Goal: Task Accomplishment & Management: Manage account settings

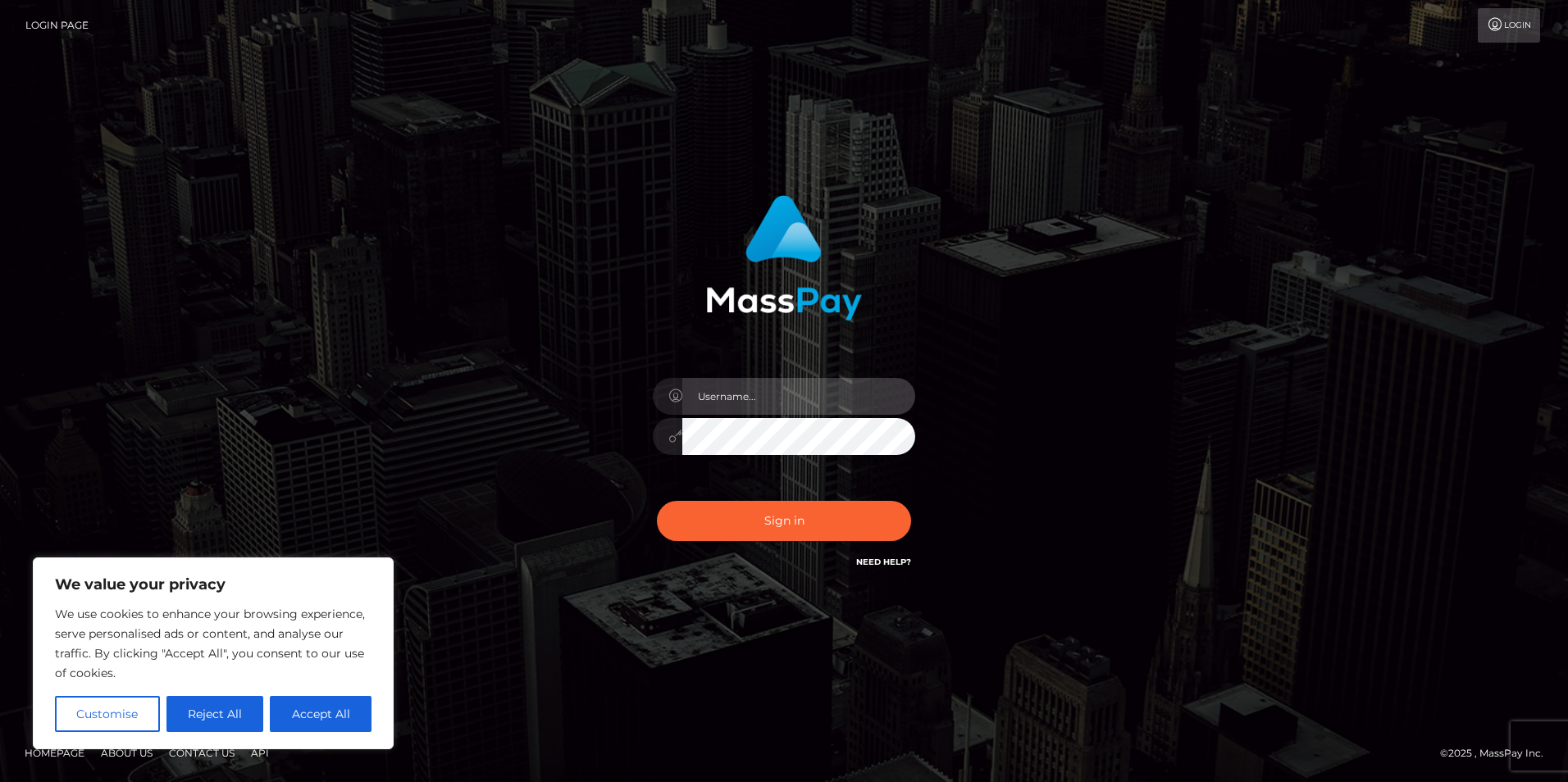
click at [741, 392] on input "text" at bounding box center [799, 396] width 233 height 37
paste input "NadiaT"
type input "NadiaT"
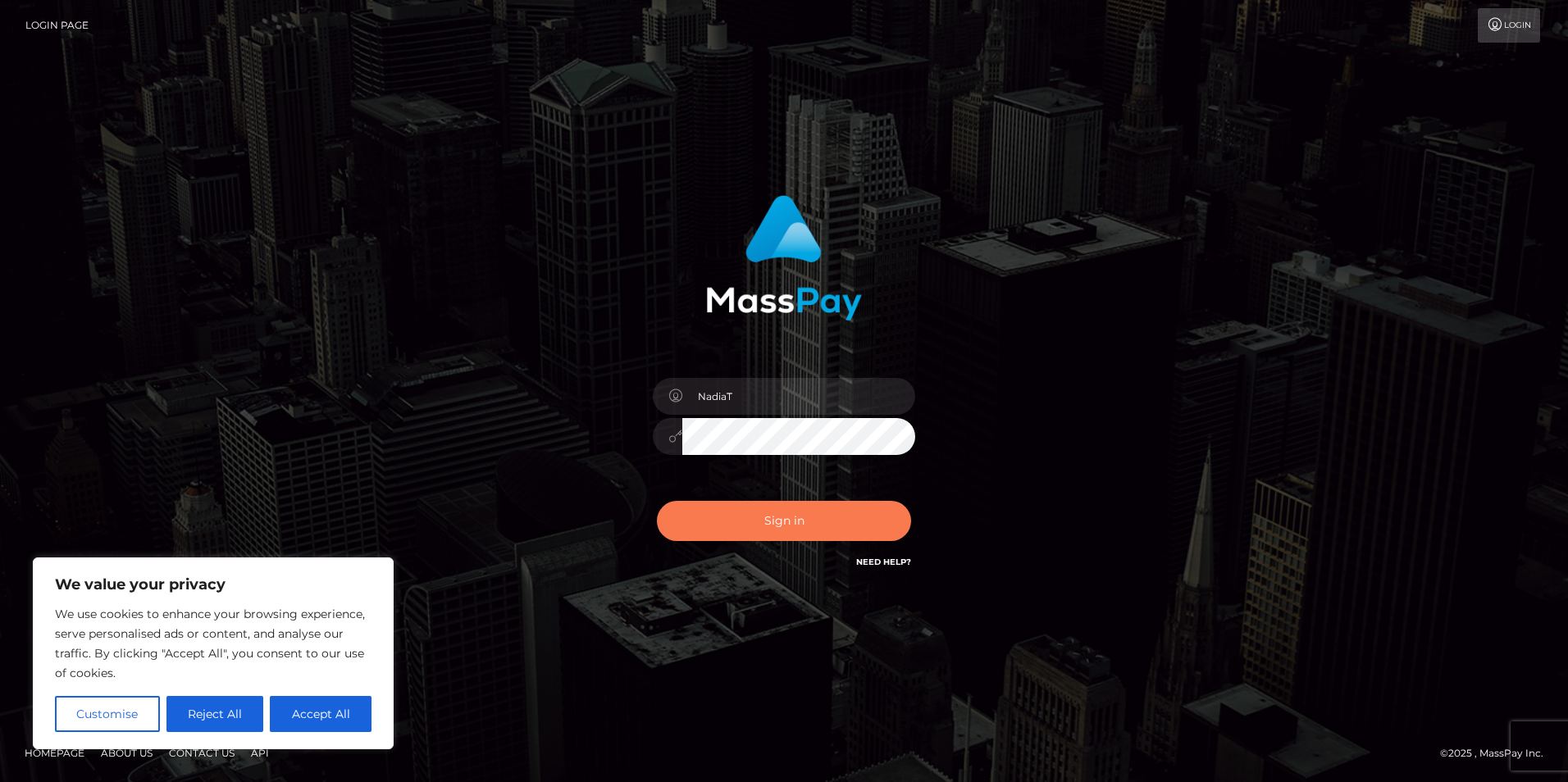
click at [746, 526] on button "Sign in" at bounding box center [784, 521] width 254 height 40
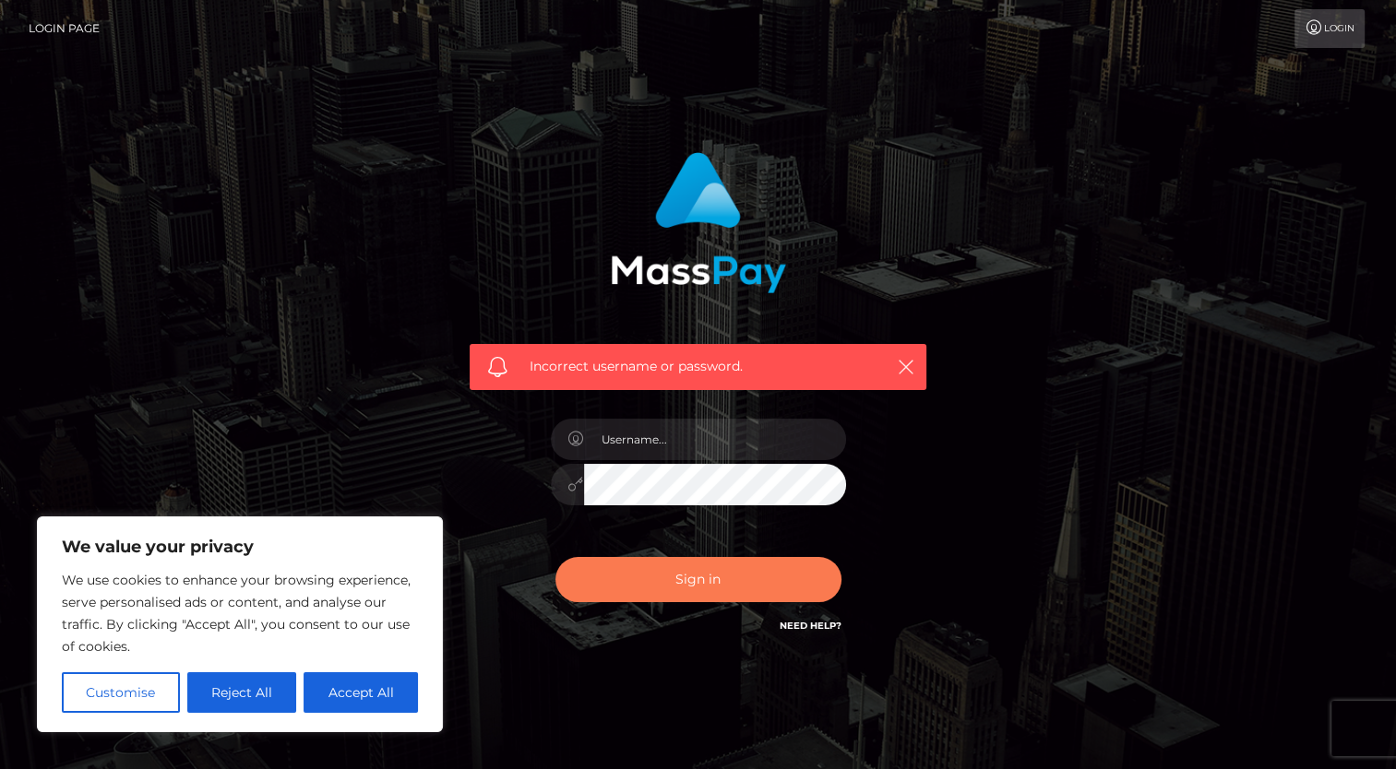
click at [733, 588] on button "Sign in" at bounding box center [698, 579] width 286 height 45
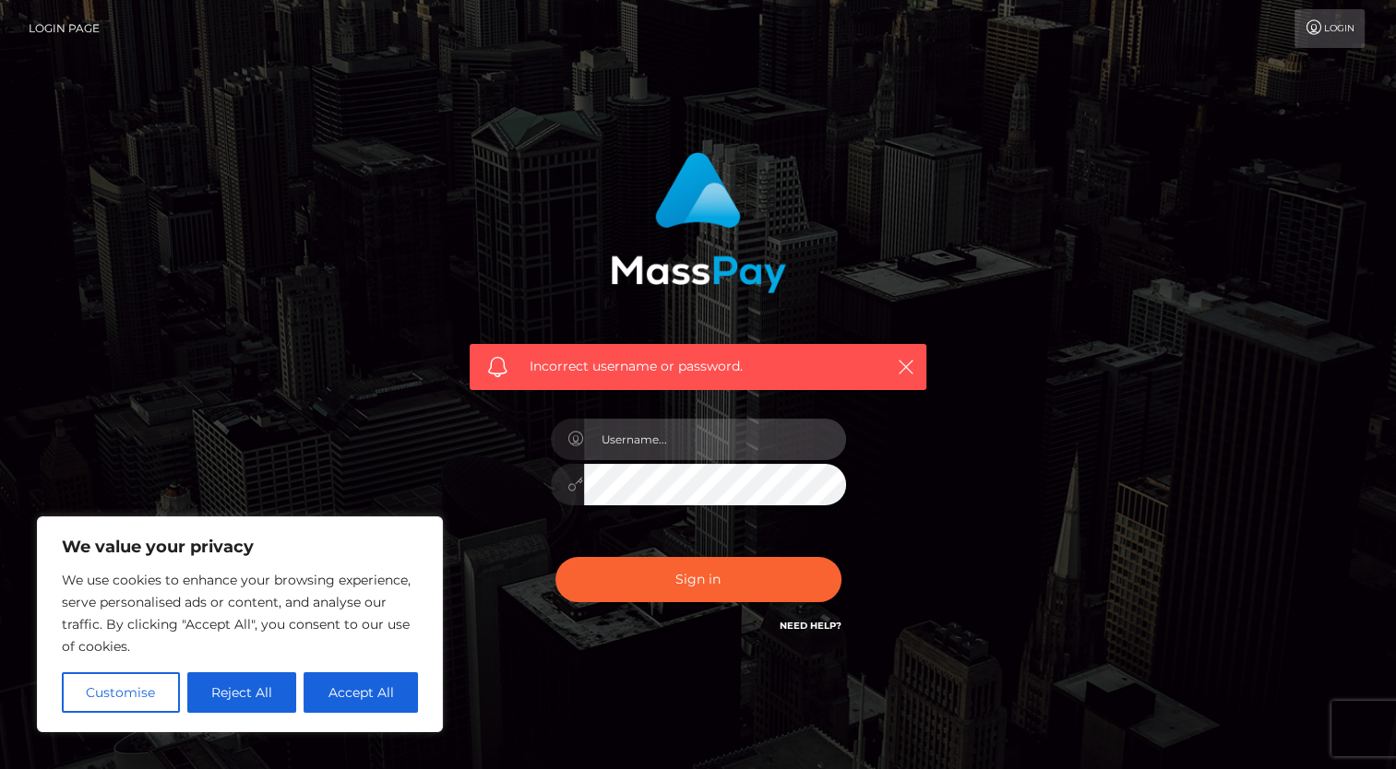
click at [686, 448] on input "text" at bounding box center [715, 440] width 262 height 42
click at [722, 456] on input "NadiaT" at bounding box center [715, 440] width 262 height 42
type input "NadiaT"
click at [966, 596] on div "Incorrect username or password. NadiaT" at bounding box center [699, 403] width 1052 height 530
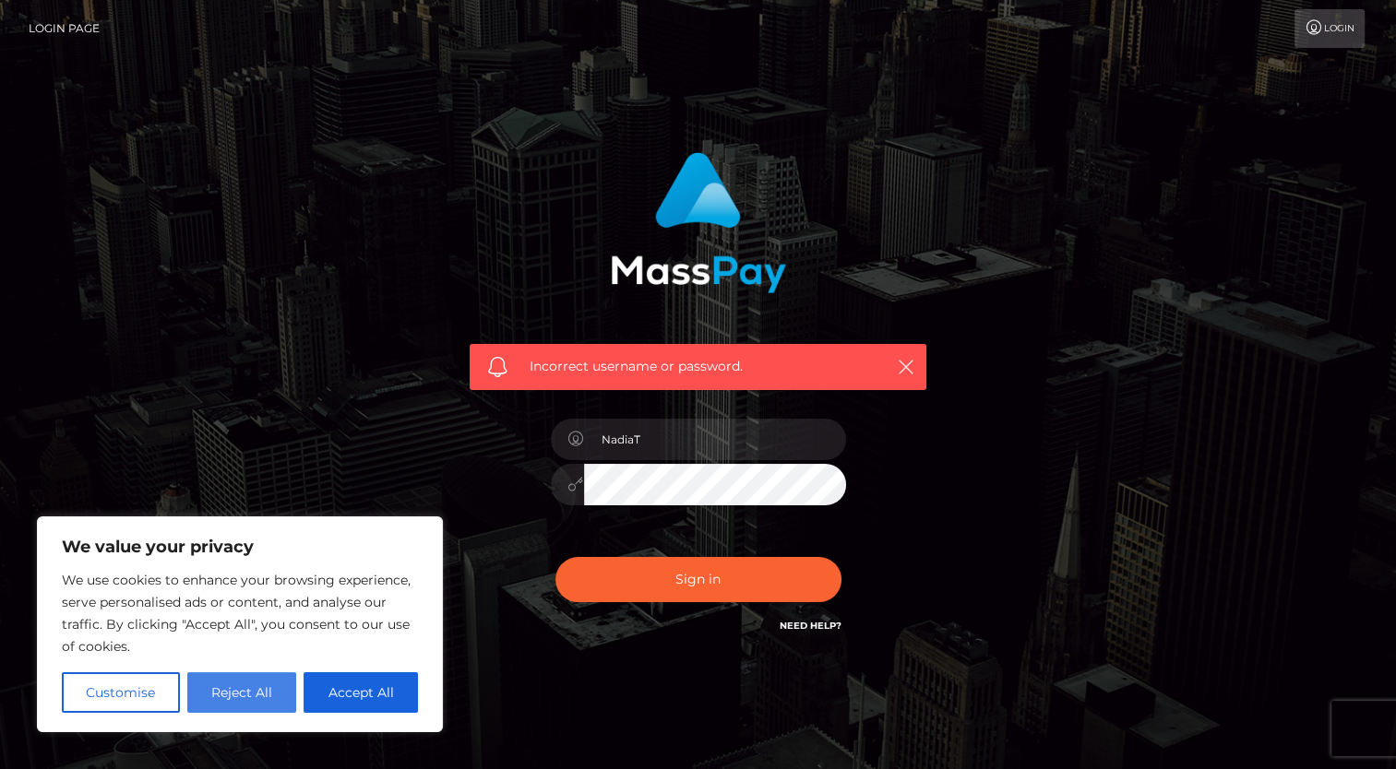
click at [212, 696] on button "Reject All" at bounding box center [242, 692] width 110 height 41
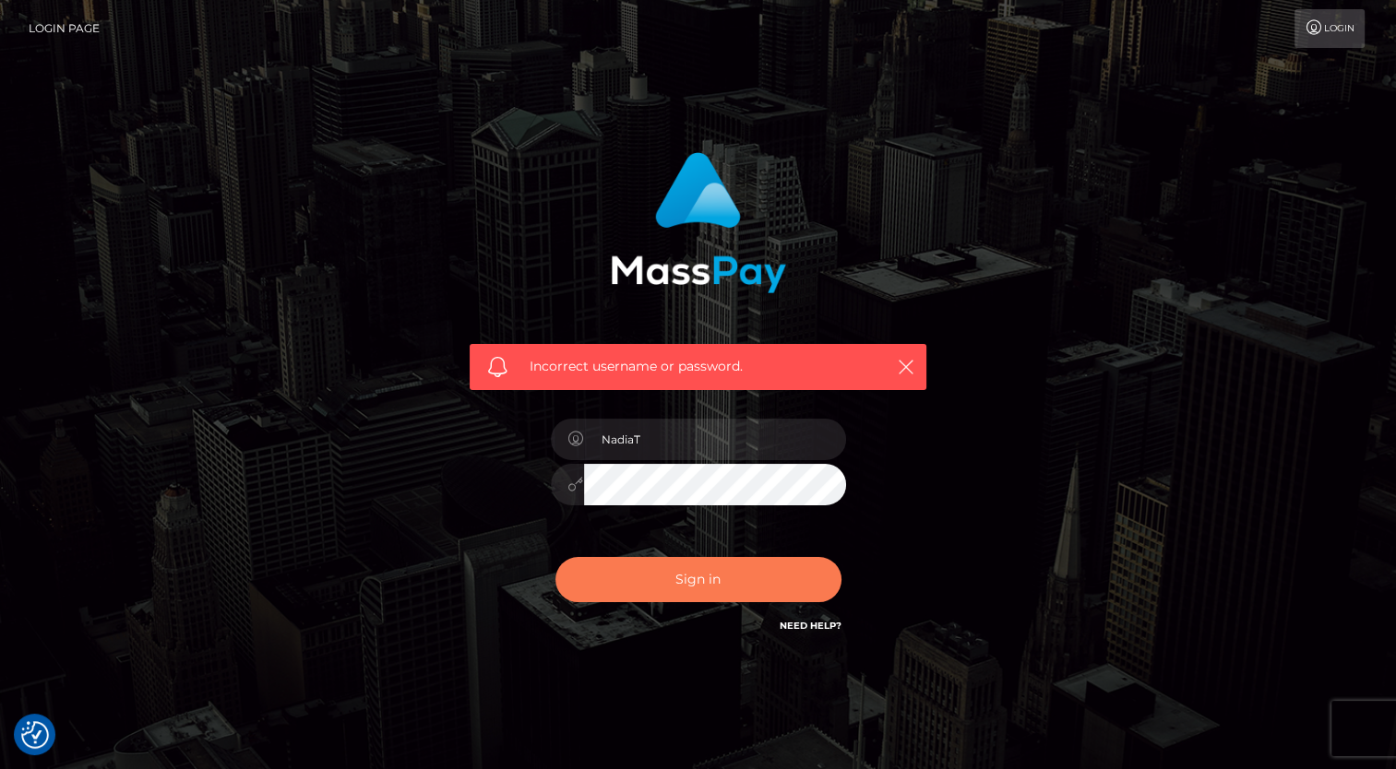
click at [664, 588] on button "Sign in" at bounding box center [698, 579] width 286 height 45
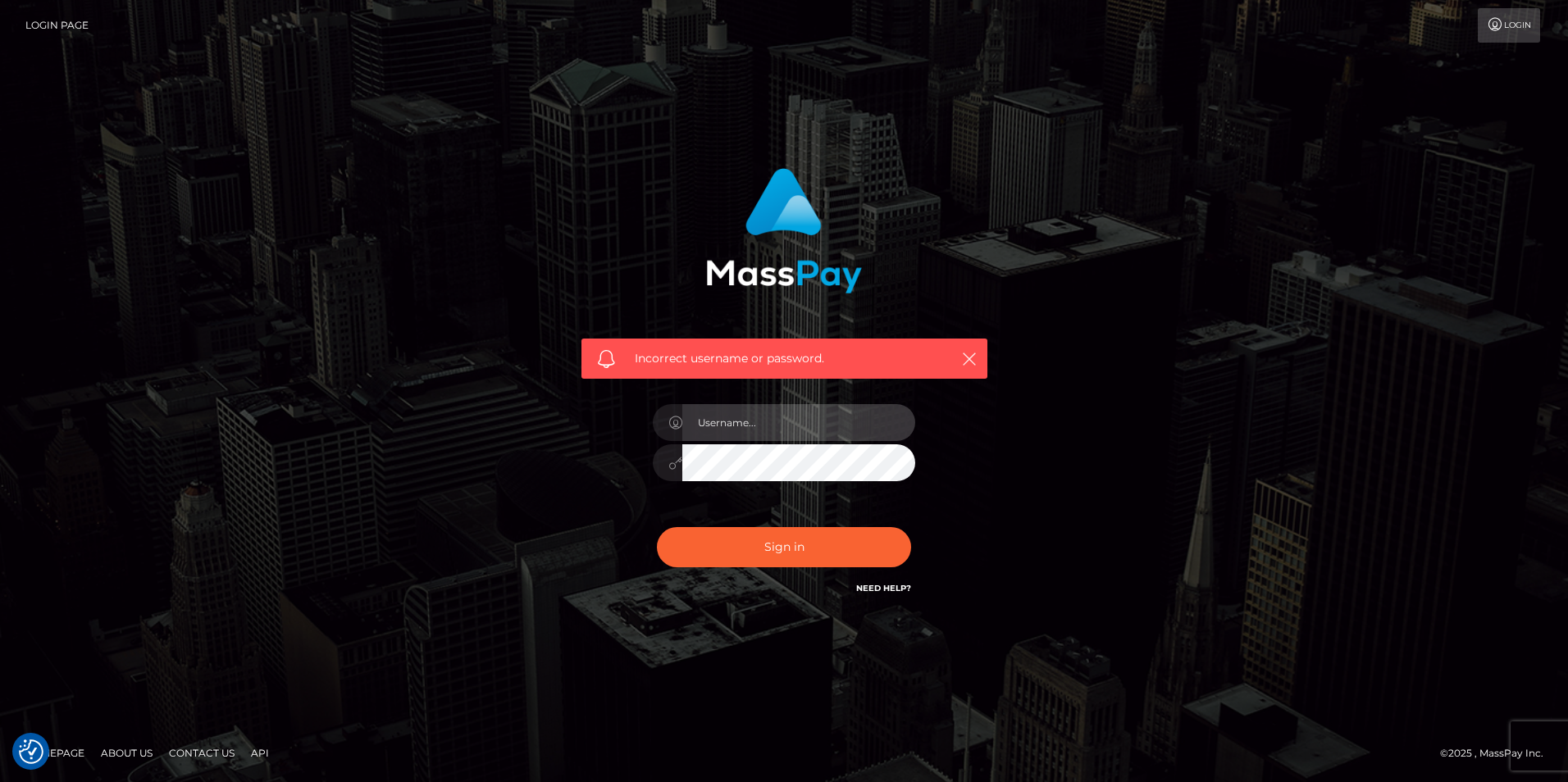
click at [748, 427] on input "text" at bounding box center [799, 423] width 233 height 37
click at [722, 418] on input "text" at bounding box center [799, 423] width 233 height 37
type input "NadiaT"
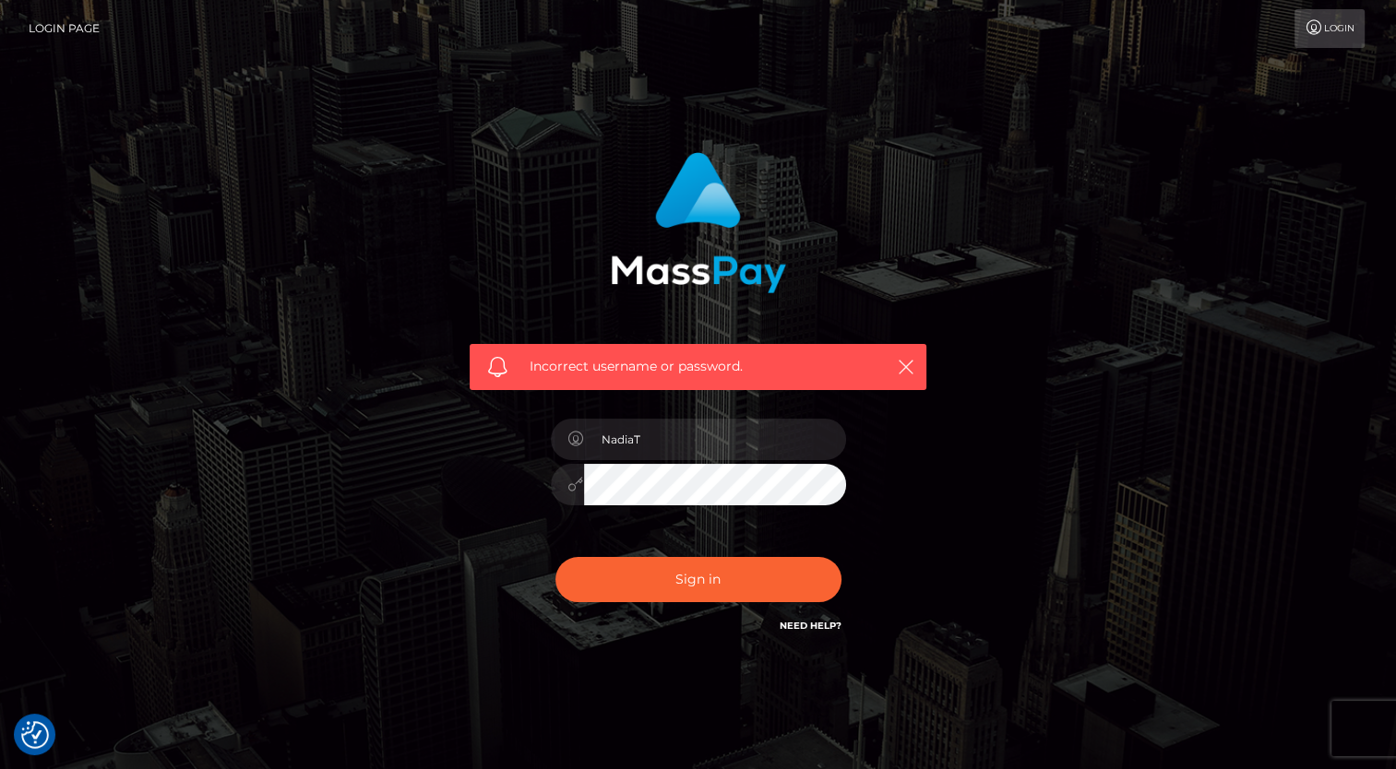
click at [694, 554] on div "Sign in Need Help?" at bounding box center [698, 587] width 323 height 82
click at [695, 577] on button "Sign in" at bounding box center [698, 579] width 286 height 45
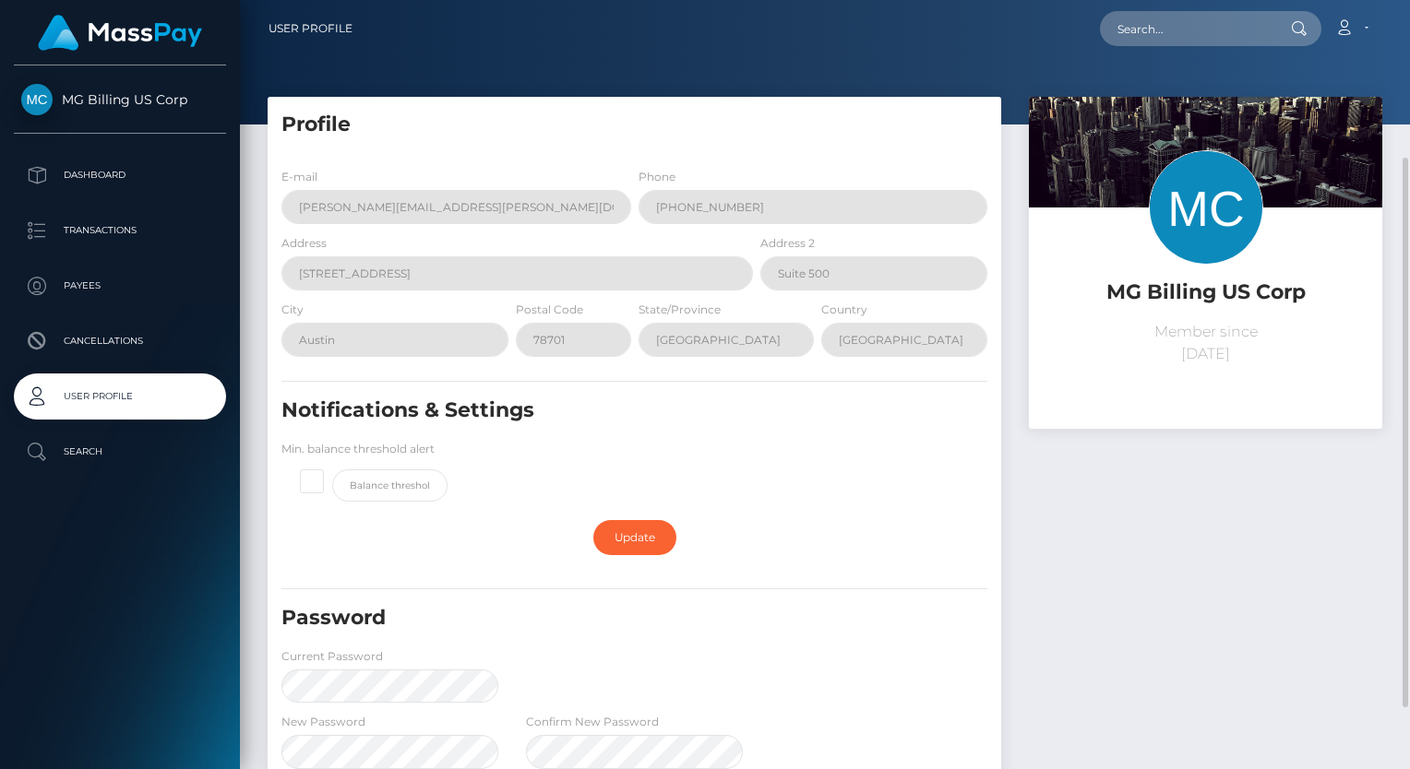
scroll to position [92, 0]
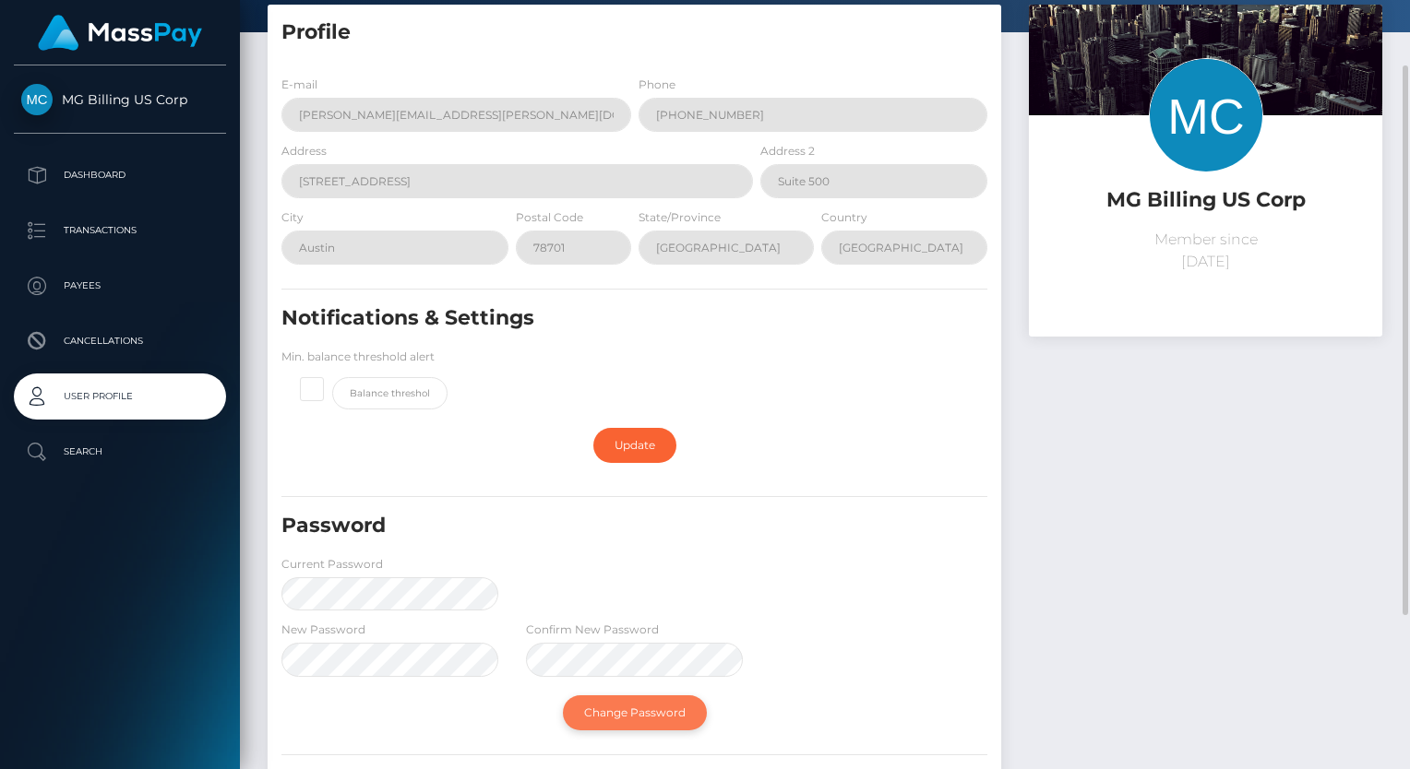
click at [651, 720] on link "Change Password" at bounding box center [635, 713] width 144 height 35
click at [628, 712] on link "Change Password" at bounding box center [635, 713] width 144 height 35
click at [658, 716] on link "Change Password" at bounding box center [635, 713] width 144 height 35
drag, startPoint x: 666, startPoint y: 721, endPoint x: 867, endPoint y: 765, distance: 205.7
click at [666, 721] on link "Change Password" at bounding box center [635, 713] width 144 height 35
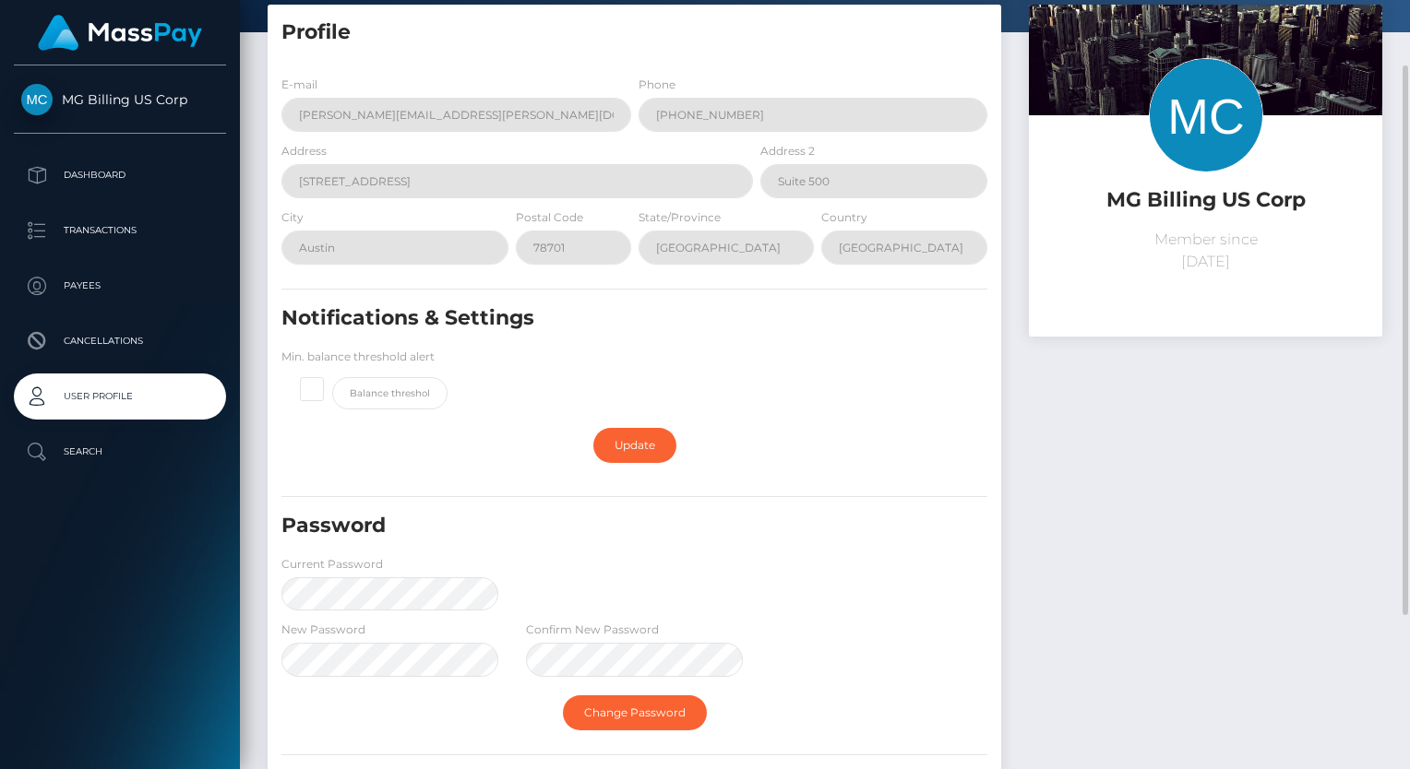
click at [1130, 542] on div "MG Billing US Corp Member since August 6, 2025" at bounding box center [1205, 449] width 381 height 888
click at [89, 100] on span "MG Billing US Corp" at bounding box center [120, 99] width 212 height 17
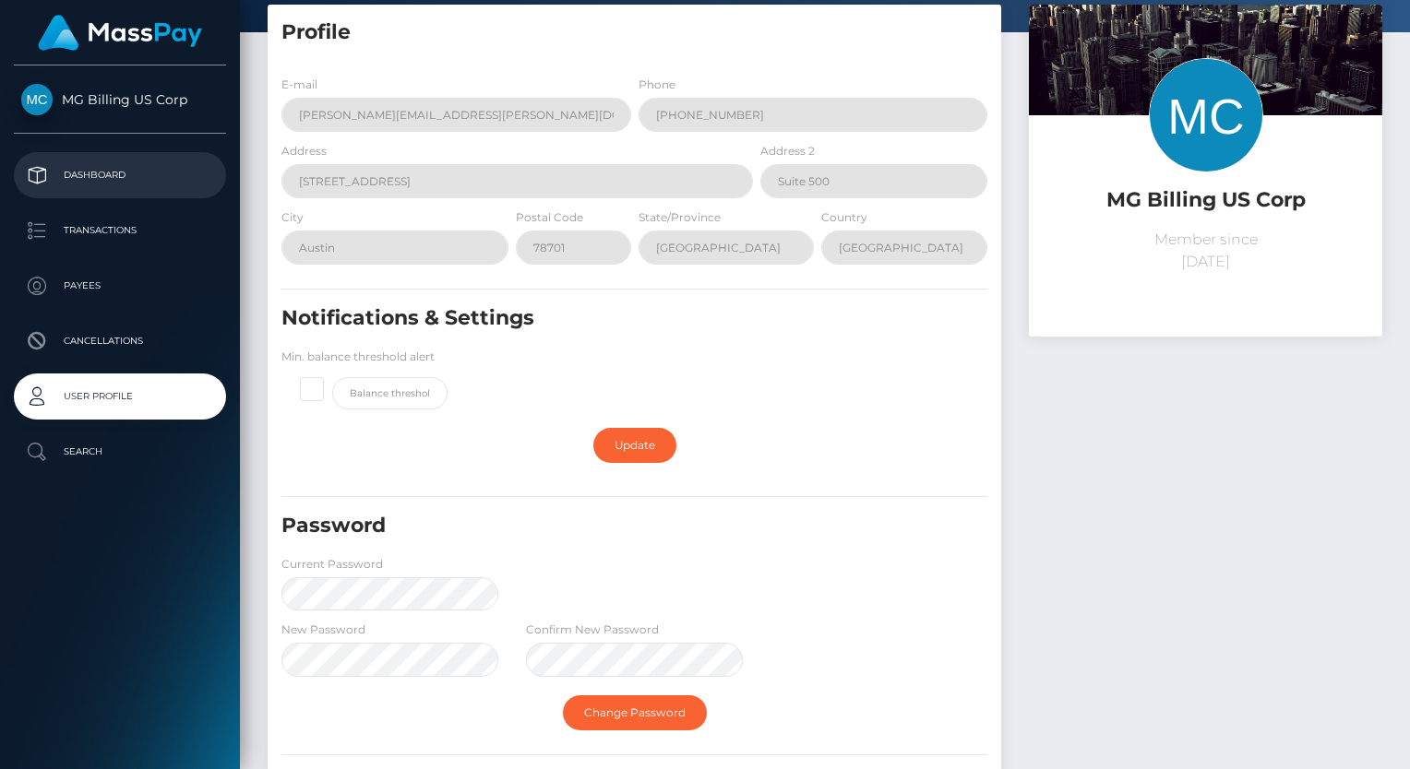
click at [74, 184] on p "Dashboard" at bounding box center [119, 175] width 197 height 28
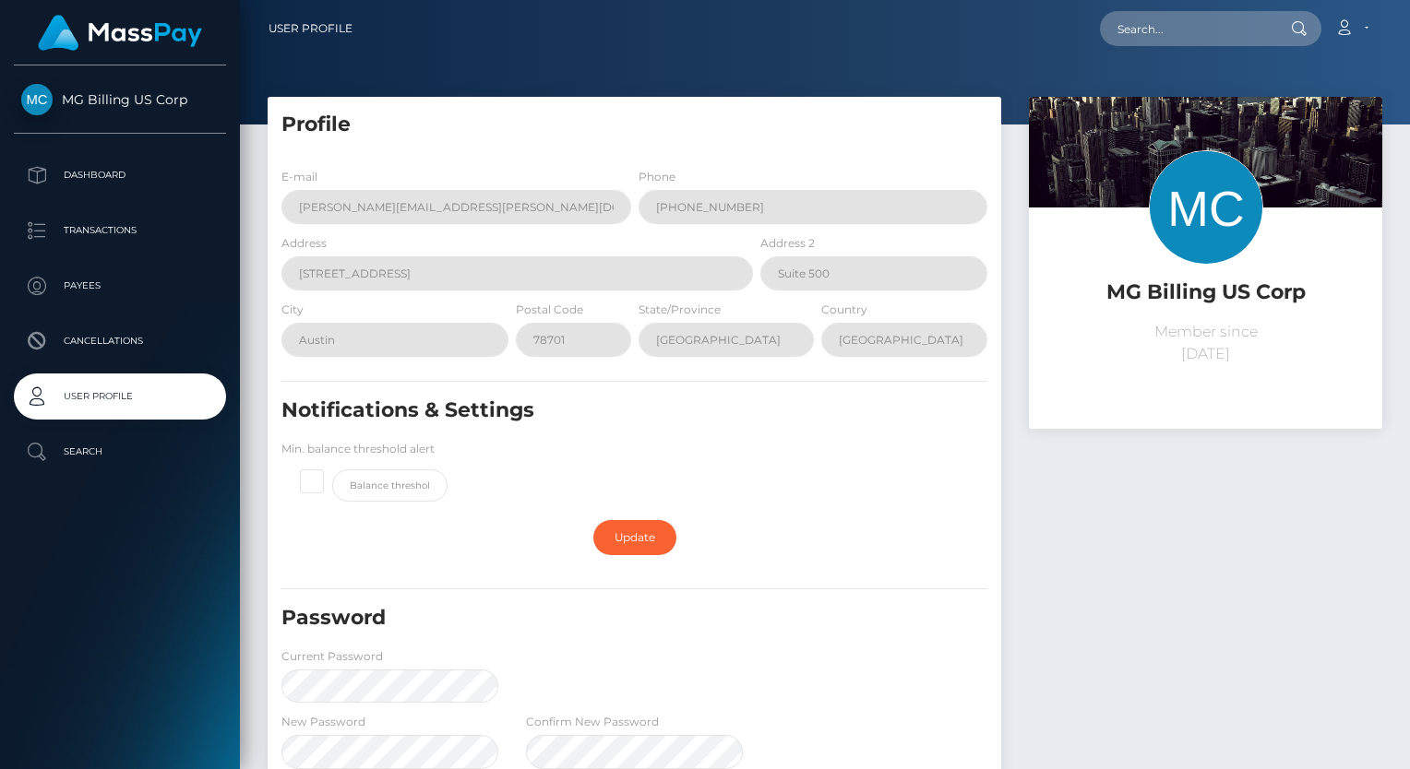
scroll to position [184, 0]
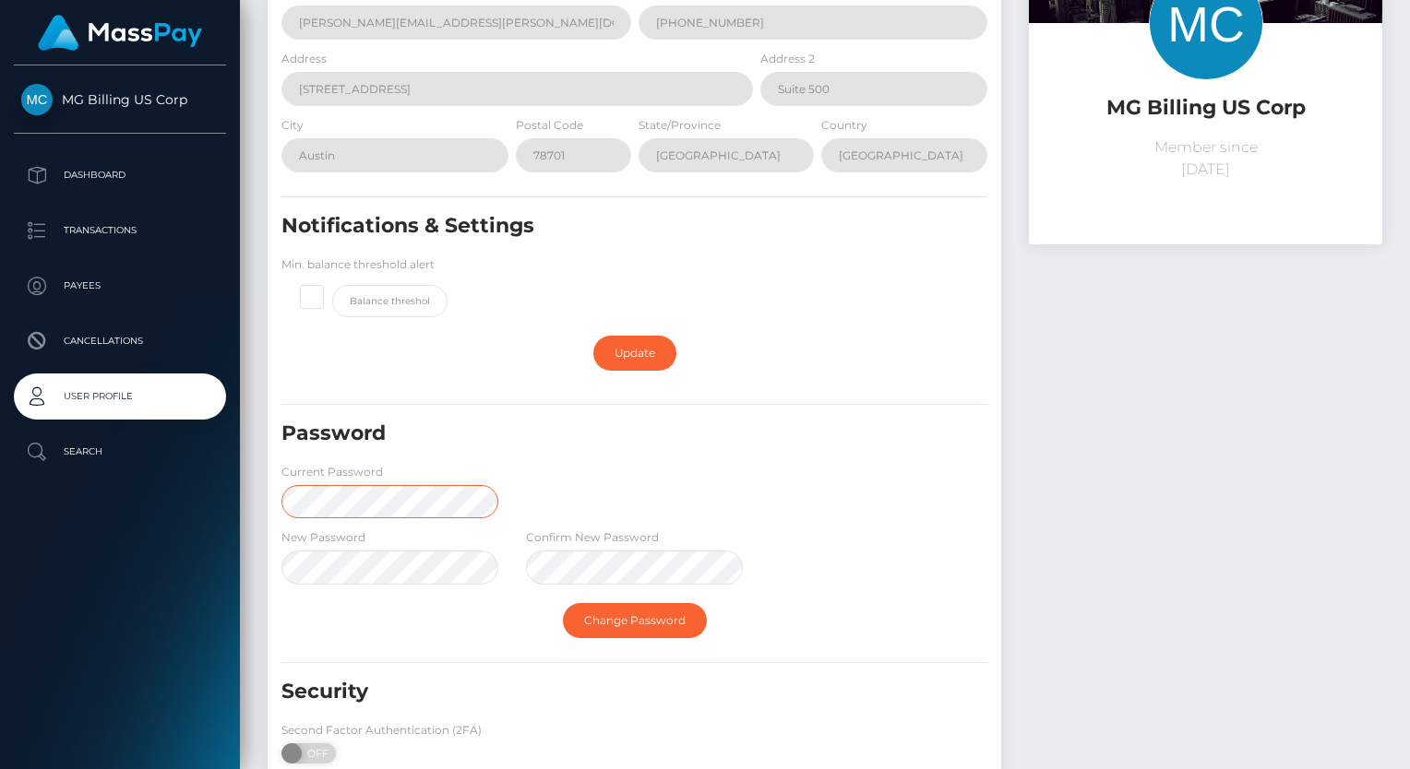
click at [232, 494] on div "MG Billing US Corp Dashboard Transactions Payees Cancellations User Profile" at bounding box center [705, 384] width 1410 height 769
click at [254, 507] on div "Profile E-mail Nadia.Terrasi@aylo.com Phone 514-833-2981 Address 610 Brazos St.…" at bounding box center [634, 356] width 761 height 888
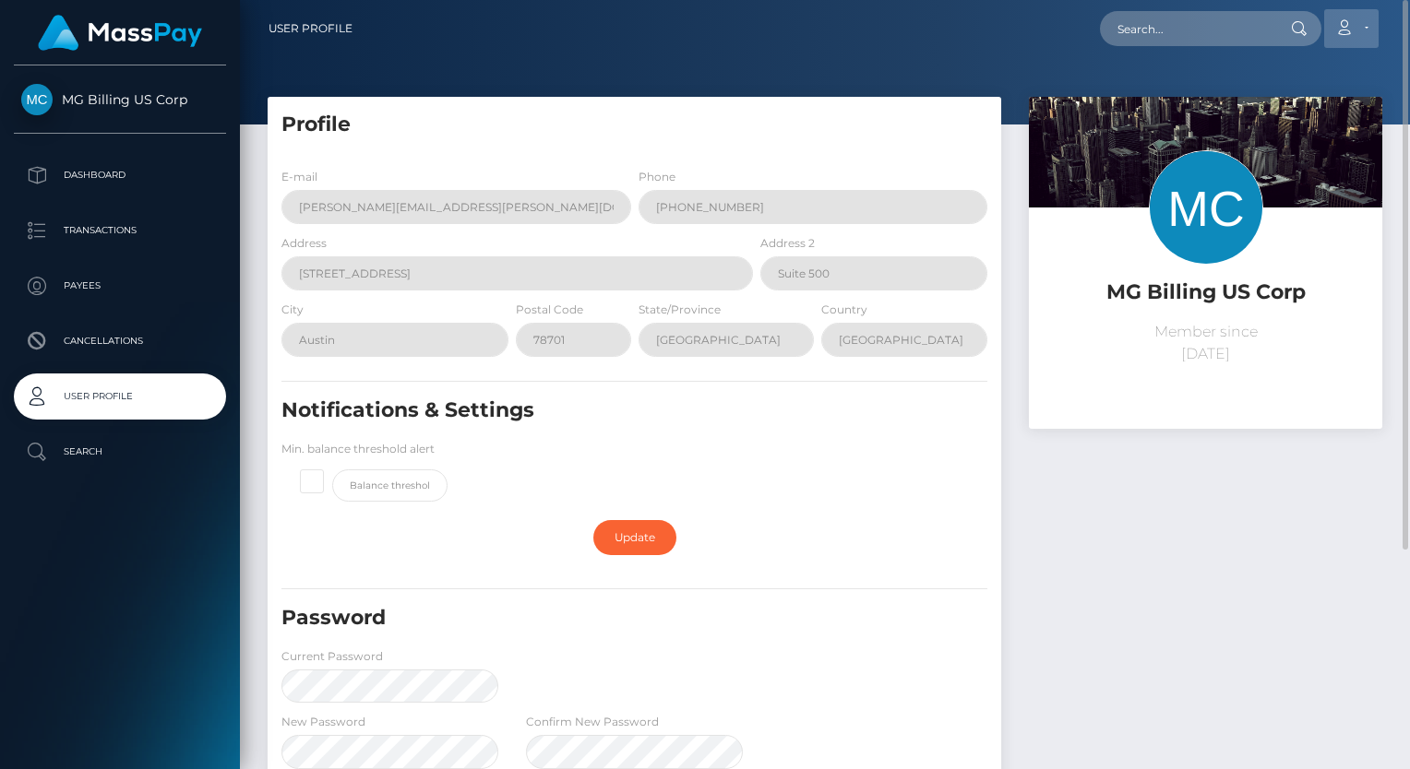
click at [1345, 28] on icon at bounding box center [1343, 27] width 19 height 15
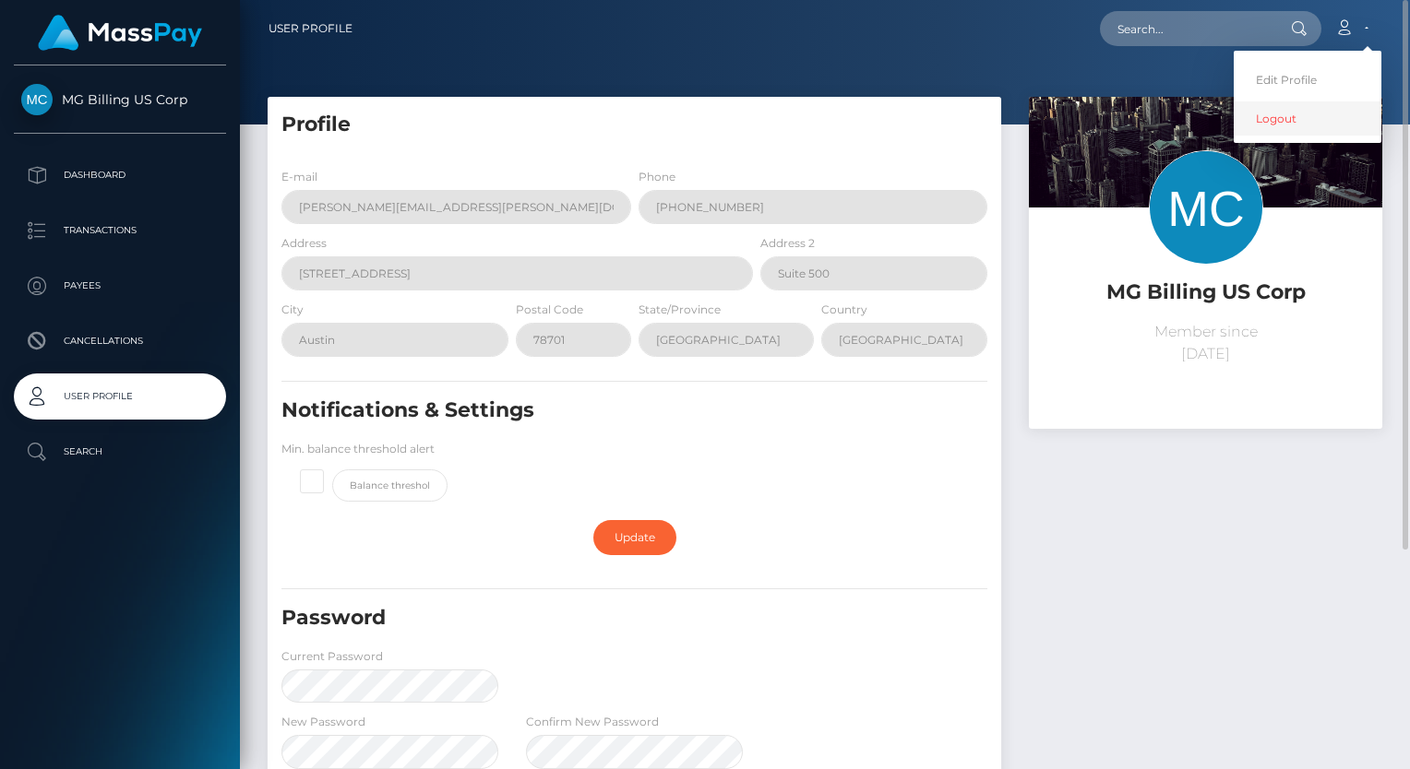
click at [1288, 127] on link "Logout" at bounding box center [1307, 118] width 148 height 34
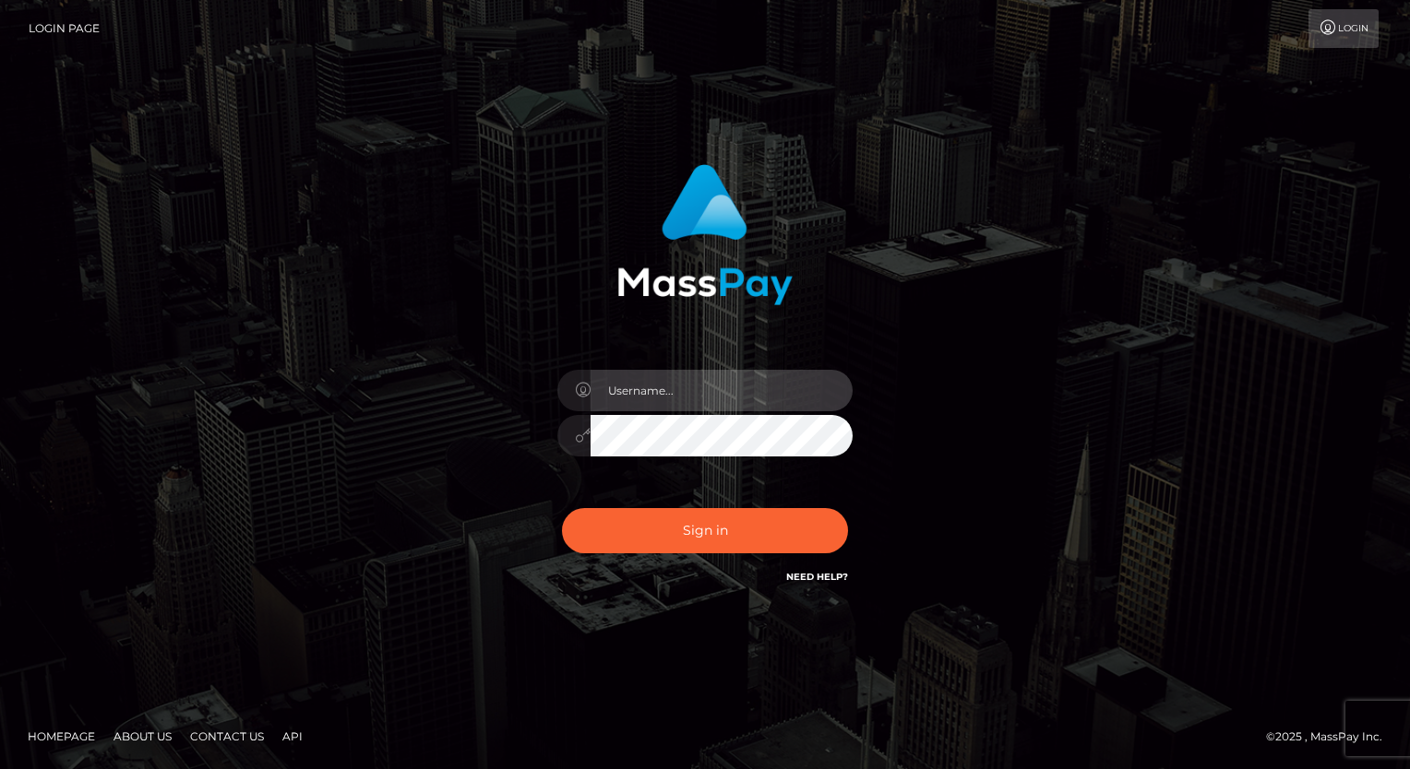
type input "NadiaT"
click at [698, 383] on input "NadiaT" at bounding box center [721, 391] width 262 height 42
click at [665, 394] on input "NadiaT" at bounding box center [721, 391] width 262 height 42
click at [618, 620] on div "NadiaT Sign in" at bounding box center [705, 385] width 1410 height 746
click at [454, 504] on div "NadiaT" at bounding box center [705, 385] width 512 height 470
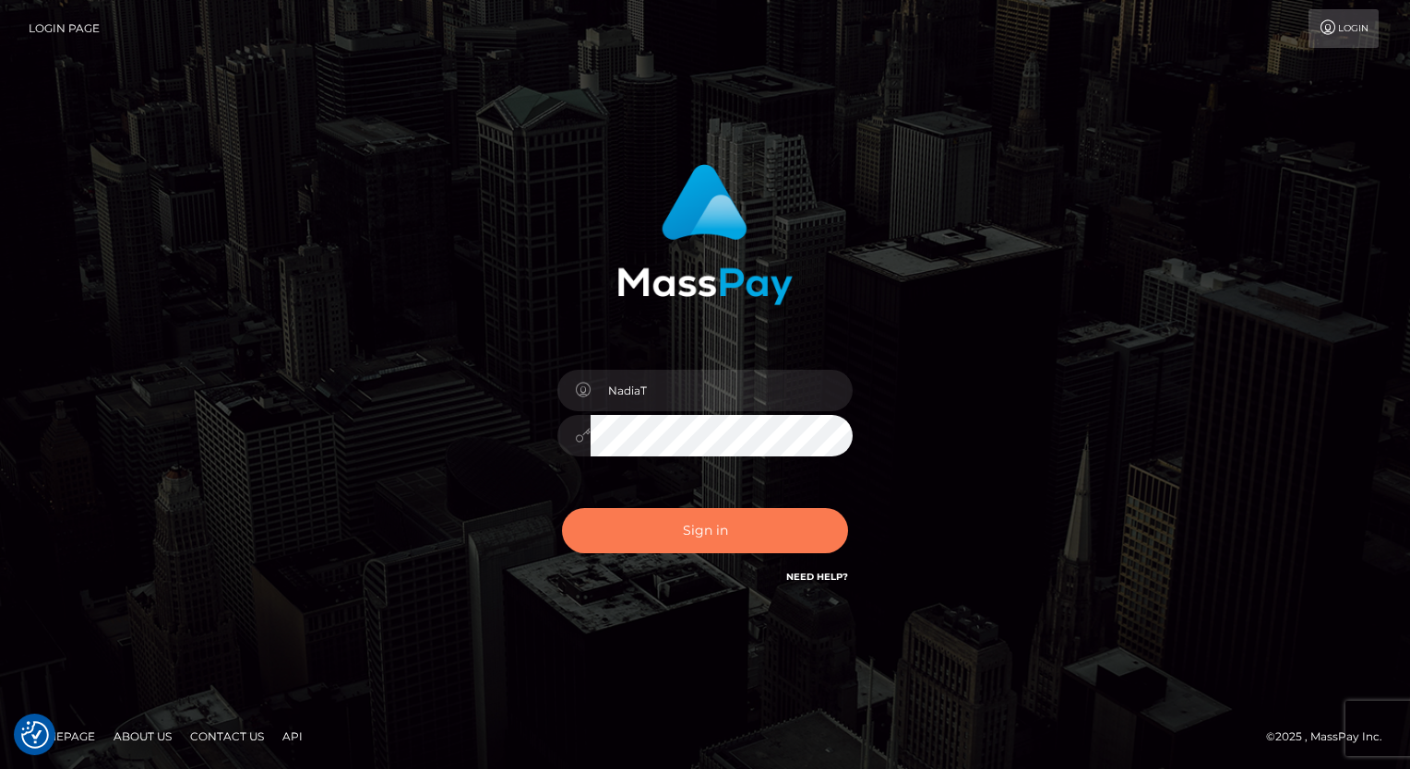
click at [677, 530] on button "Sign in" at bounding box center [705, 530] width 286 height 45
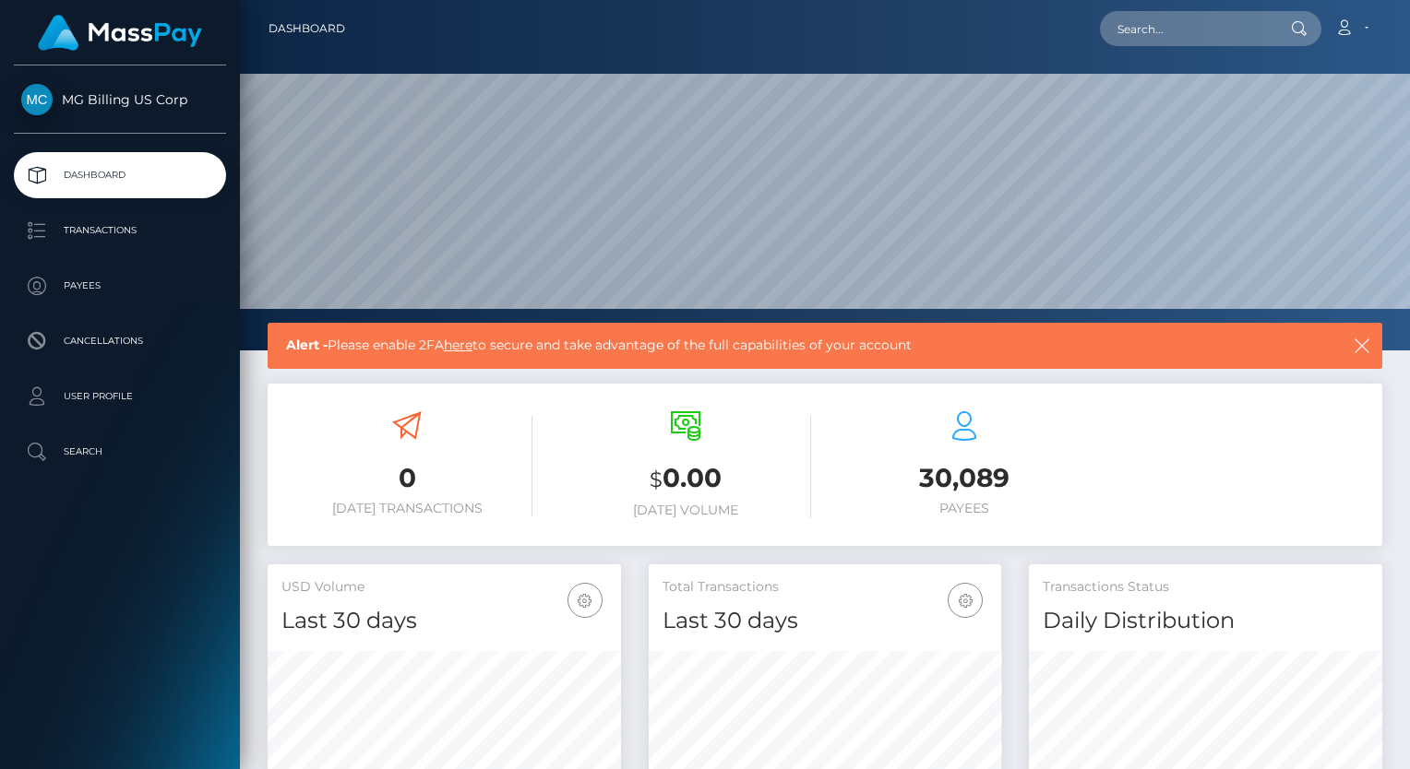
scroll to position [327, 353]
